Goal: Check status: Check status

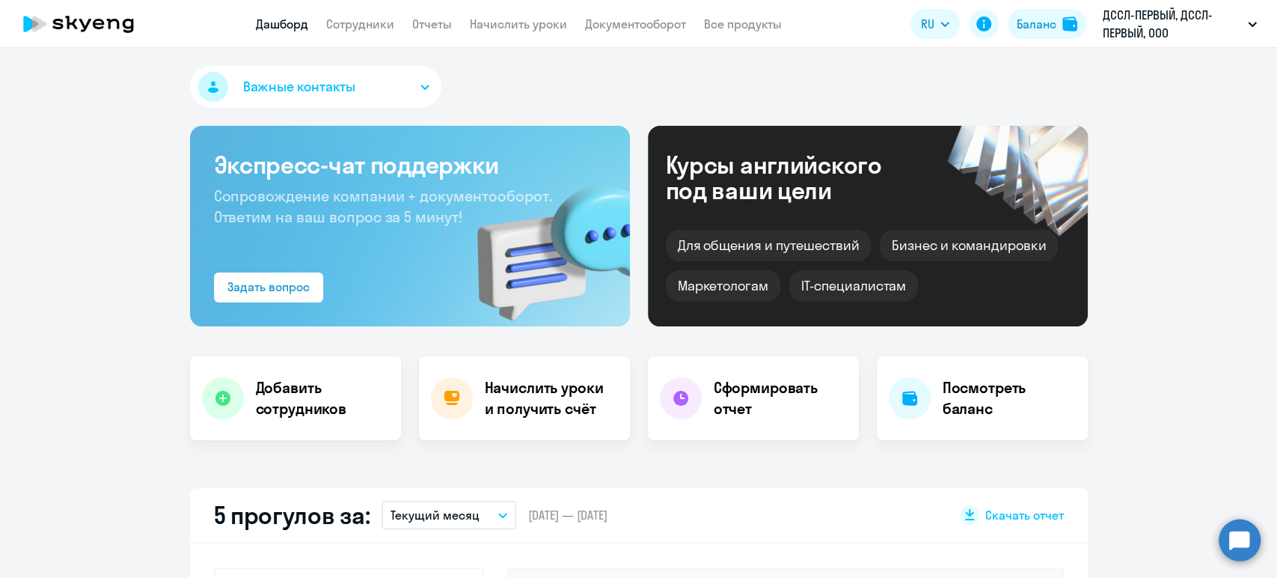
select select "30"
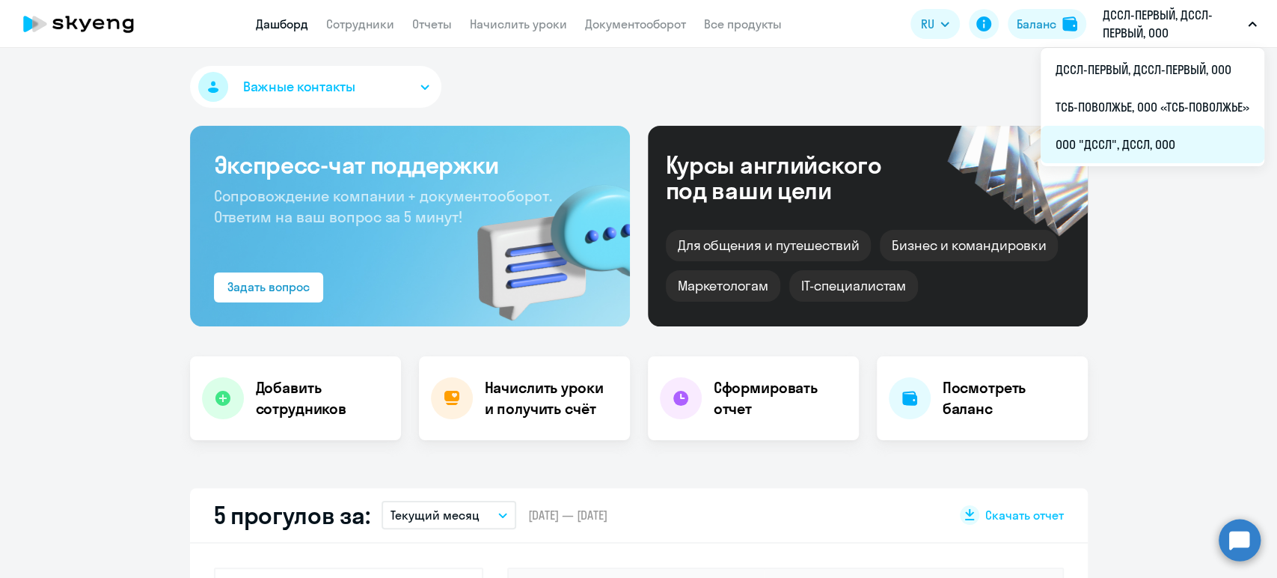
click at [1105, 141] on li "ООО "ДССЛ", ДССЛ, ООО" at bounding box center [1153, 144] width 224 height 37
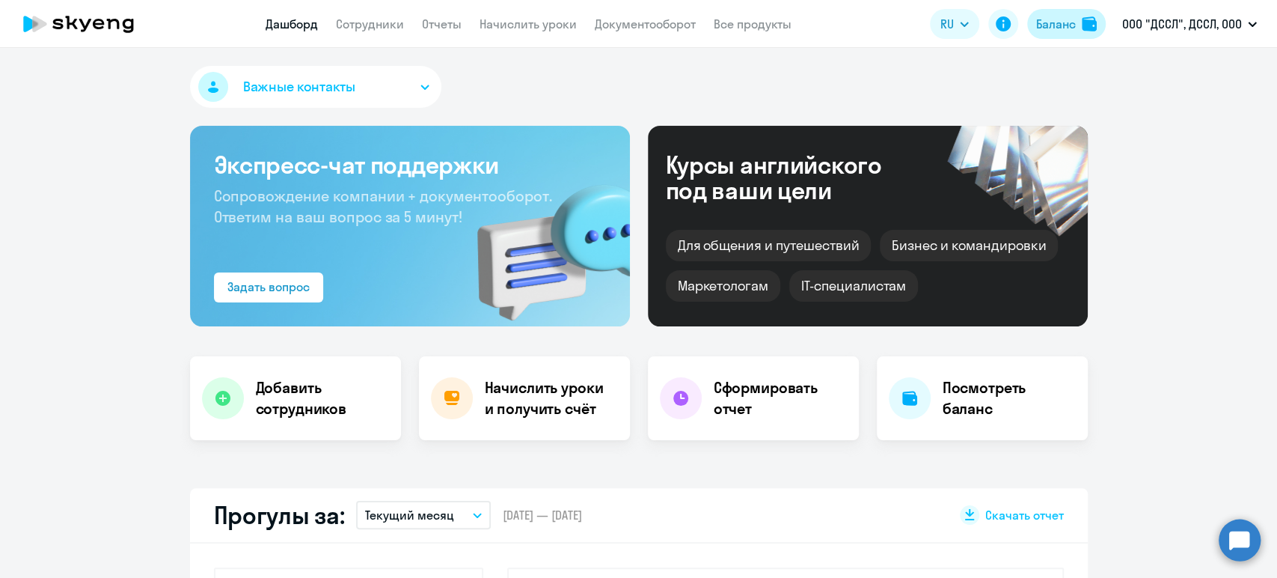
click at [1065, 27] on div "Баланс" at bounding box center [1056, 24] width 40 height 18
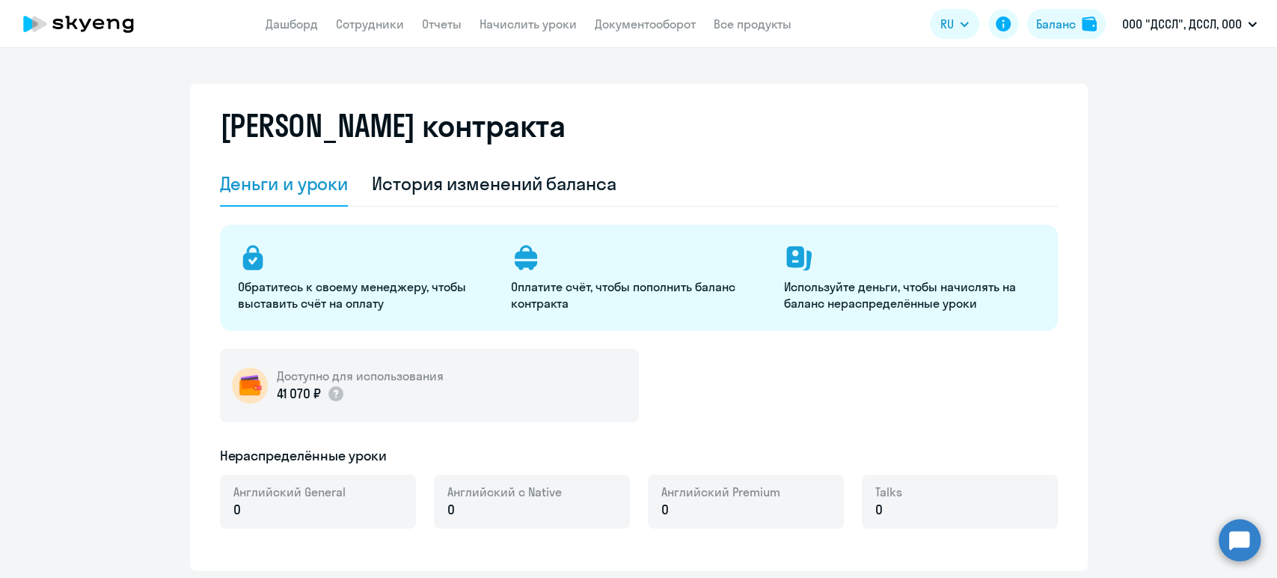
select select "english_adult_not_native_speaker"
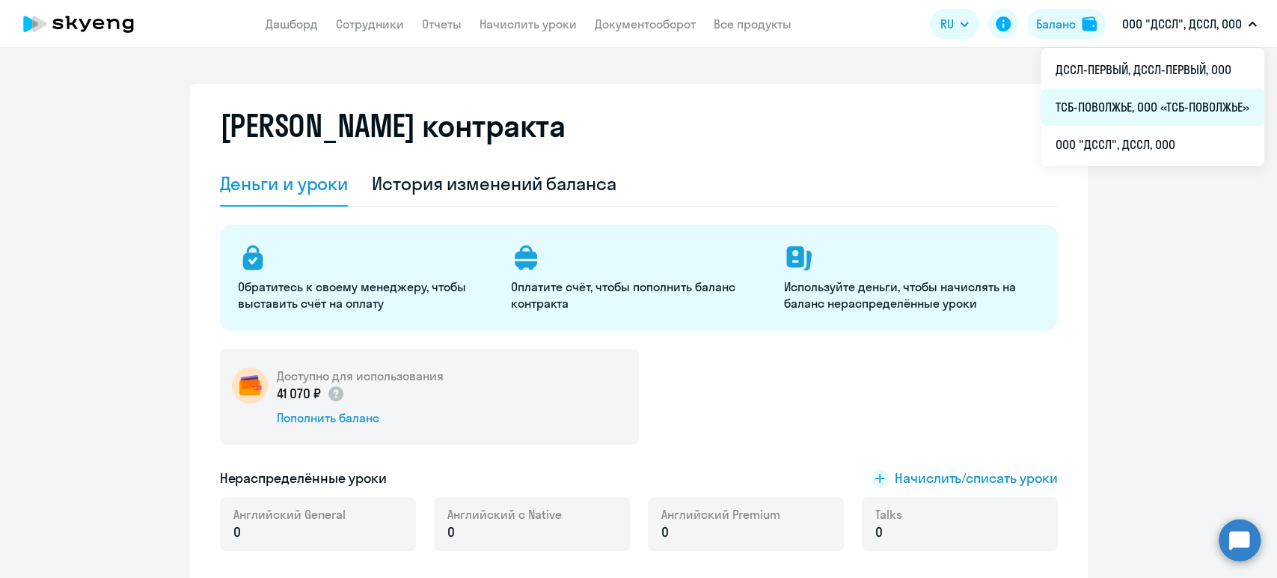
click at [1112, 101] on li "ТСБ-ПОВОЛЖЬЕ, ООО «ТСБ-ПОВОЛЖЬЕ»" at bounding box center [1153, 106] width 224 height 37
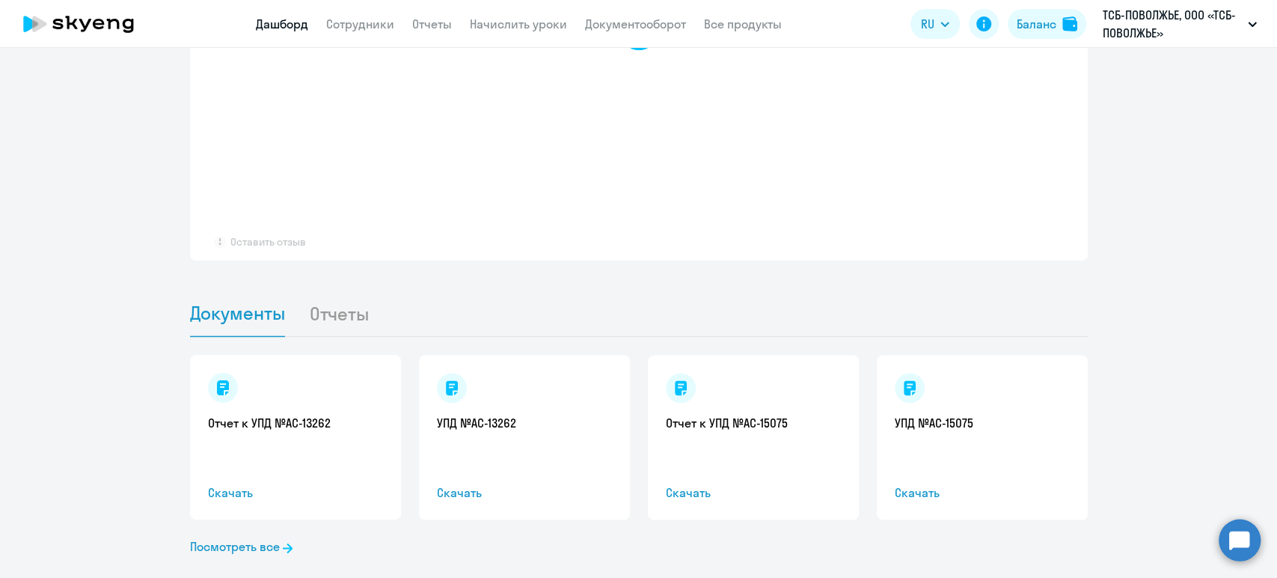
scroll to position [1279, 0]
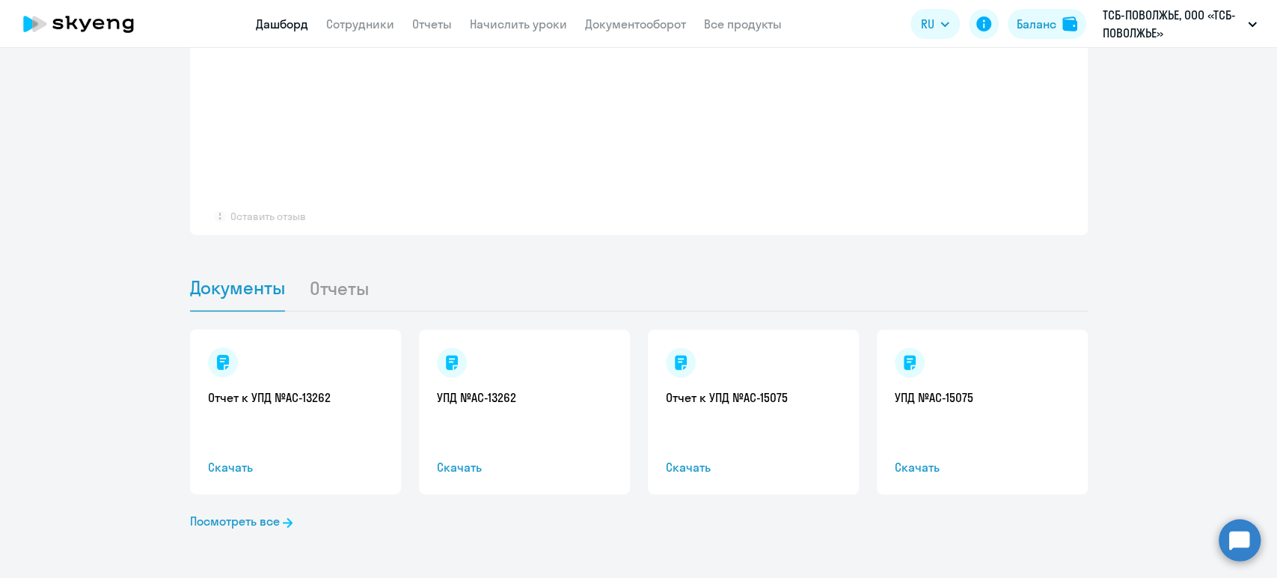
select select "30"
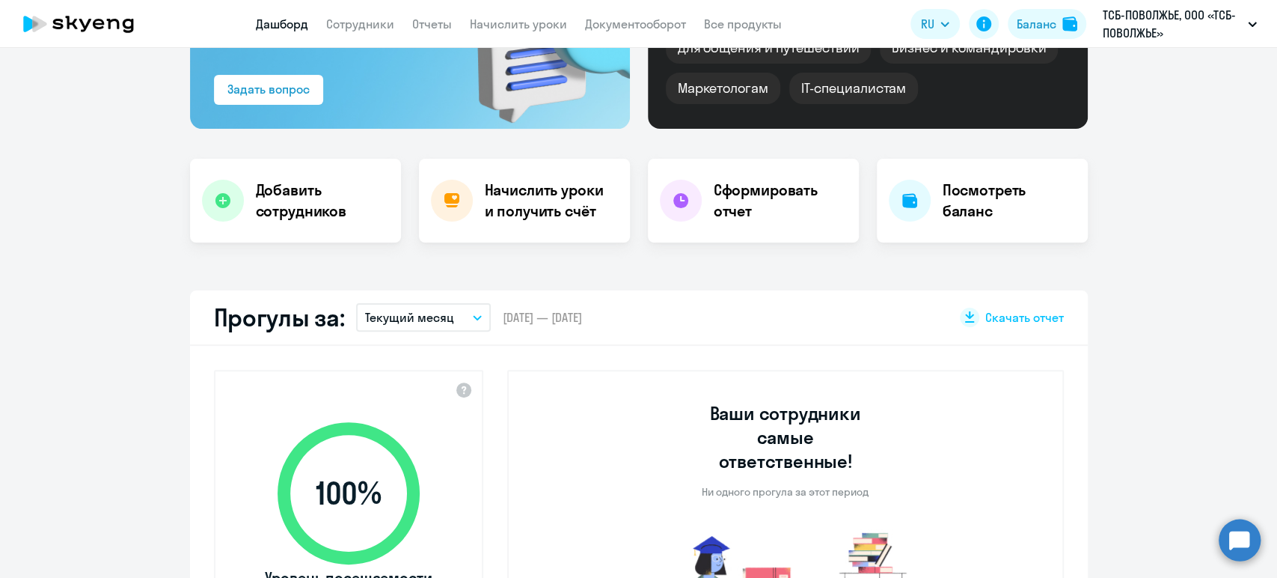
scroll to position [0, 0]
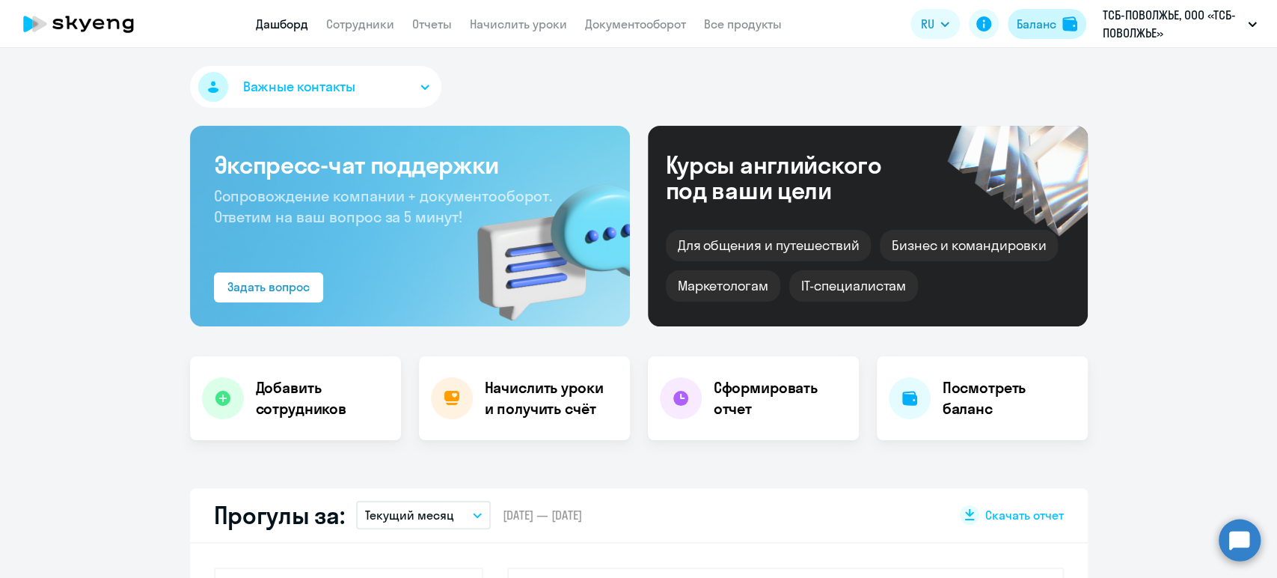
click at [1051, 22] on div "Баланс" at bounding box center [1037, 24] width 40 height 18
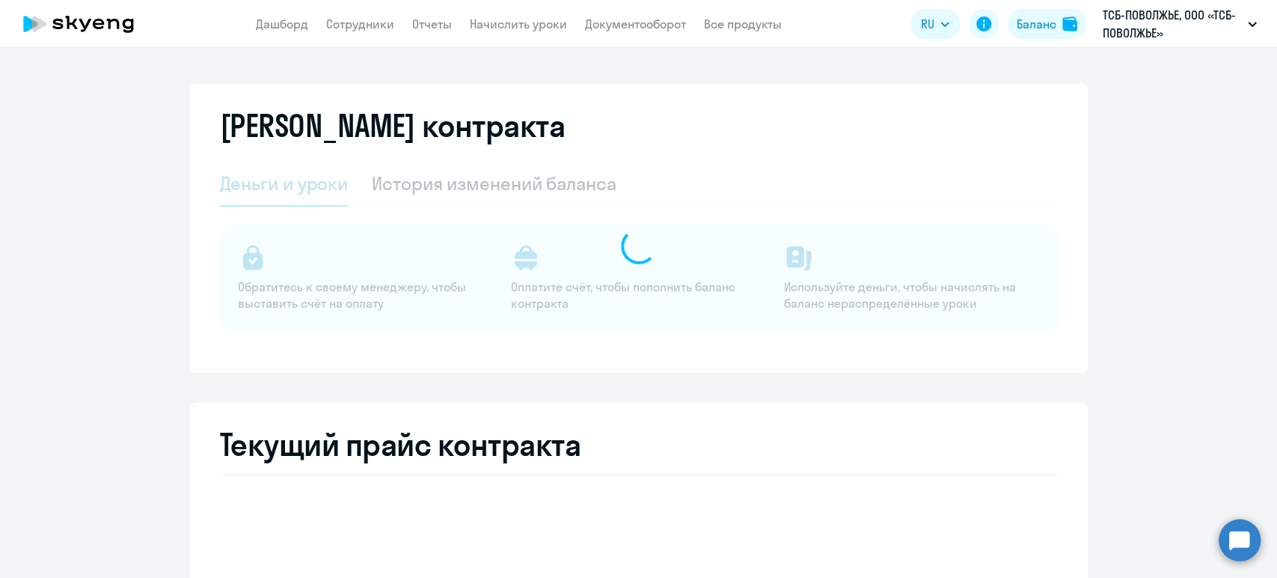
select select "english_adult_not_native_speaker"
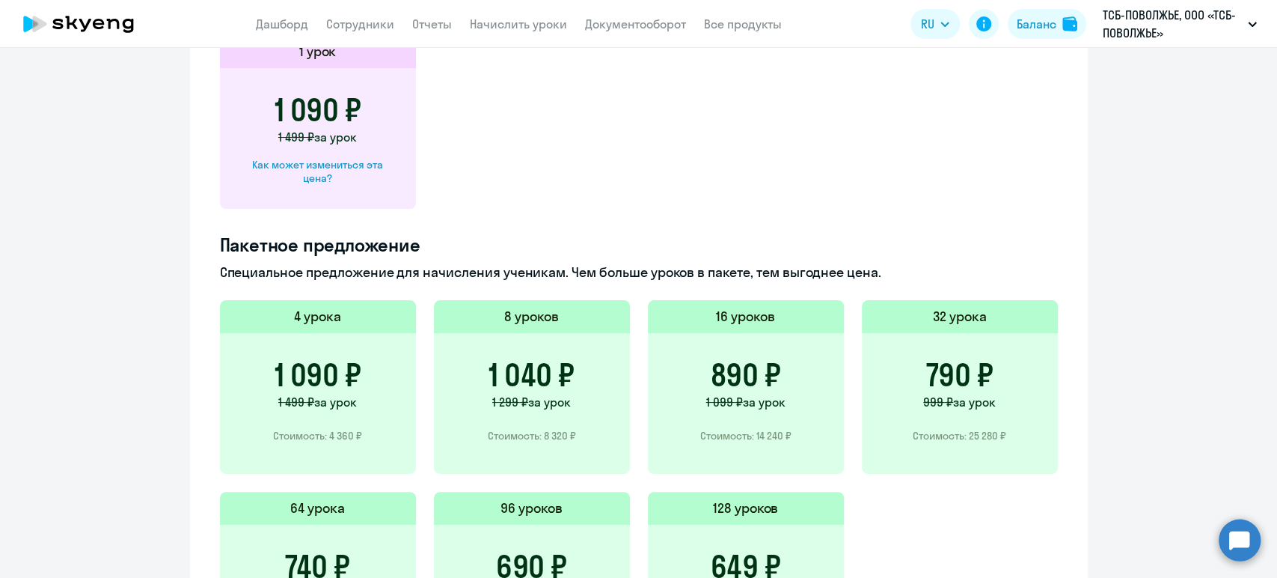
scroll to position [914, 0]
